Goal: Information Seeking & Learning: Learn about a topic

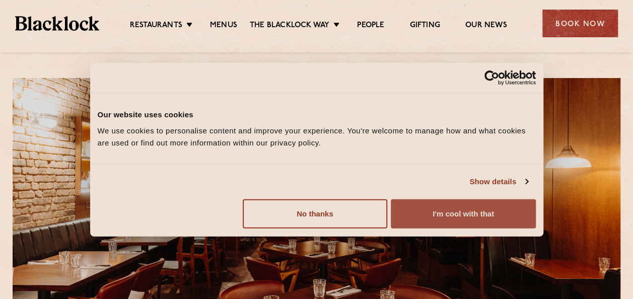
click at [456, 213] on button "I'm cool with that" at bounding box center [463, 213] width 145 height 29
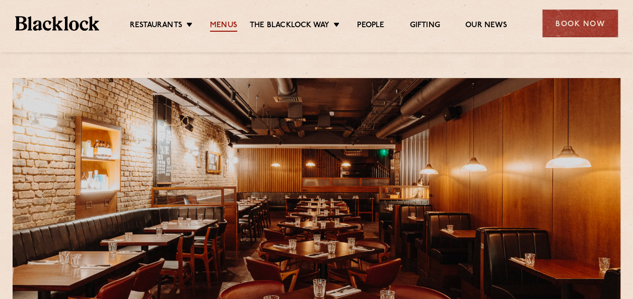
click at [216, 21] on link "Menus" at bounding box center [223, 26] width 27 height 11
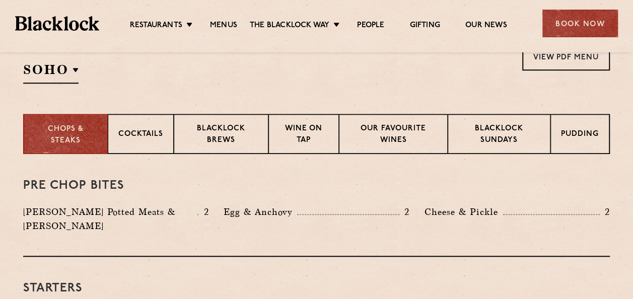
scroll to position [403, 0]
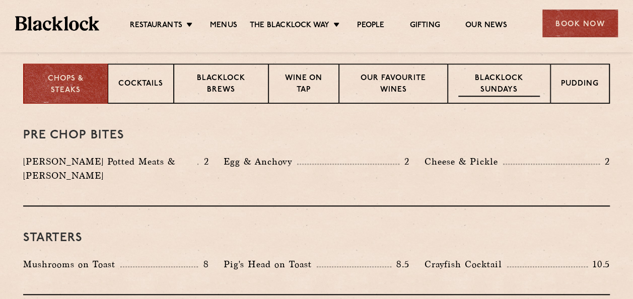
click at [514, 89] on p "Blacklock Sundays" at bounding box center [499, 85] width 82 height 24
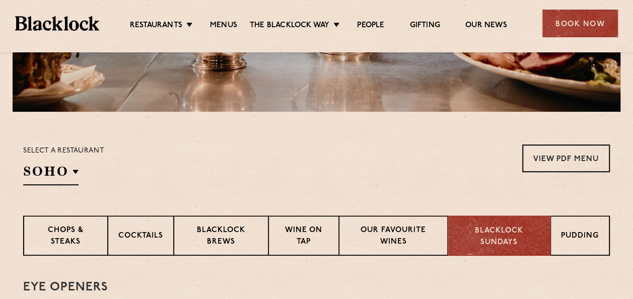
scroll to position [201, 0]
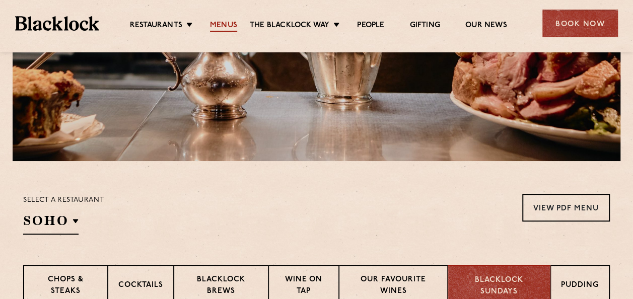
click at [220, 22] on link "Menus" at bounding box center [223, 26] width 27 height 11
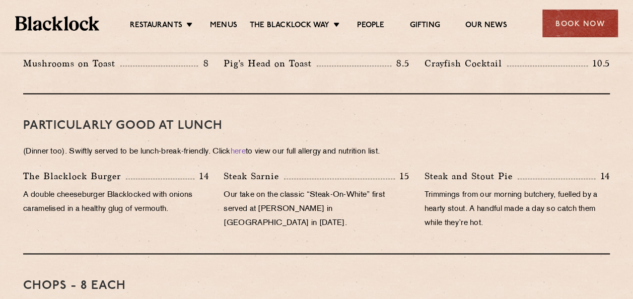
scroll to position [604, 0]
